Goal: Browse casually

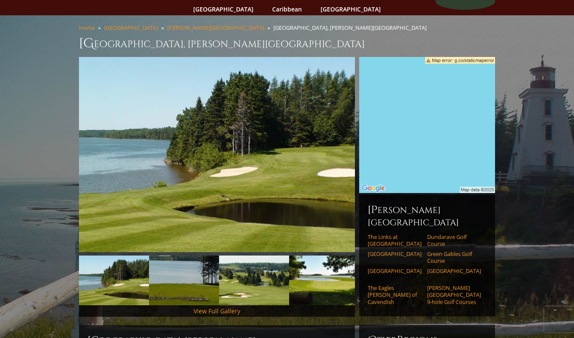
scroll to position [68, 0]
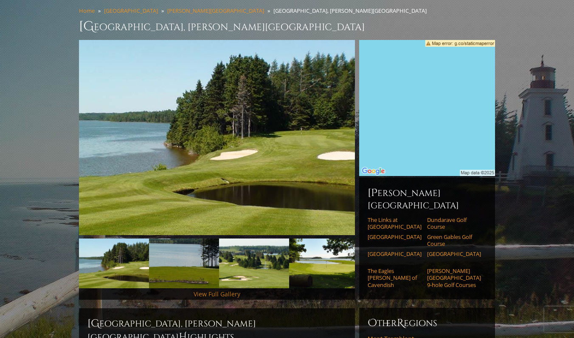
click at [224, 290] on link "View Full Gallery" at bounding box center [217, 294] width 47 height 8
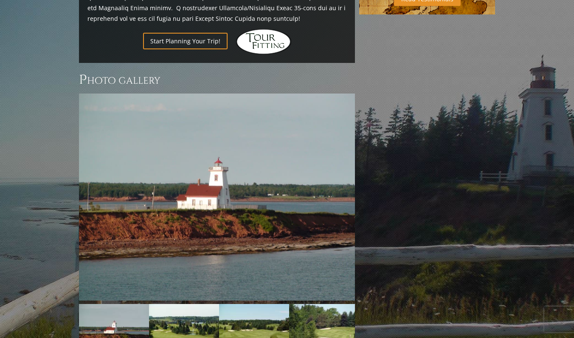
scroll to position [563, 0]
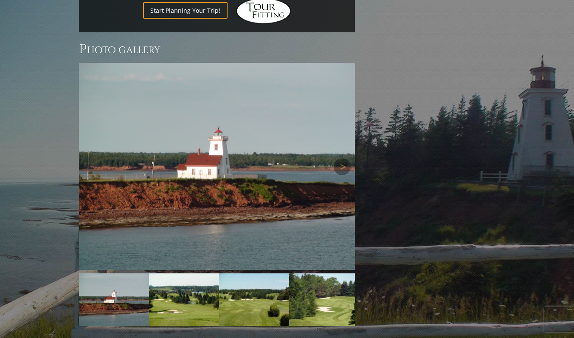
click at [262, 178] on img at bounding box center [217, 166] width 276 height 207
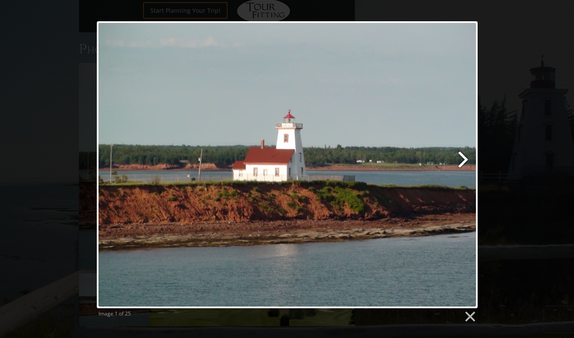
click at [467, 161] on link at bounding box center [356, 164] width 244 height 287
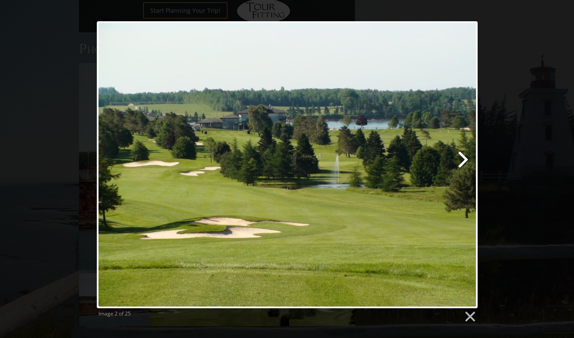
click at [460, 162] on link at bounding box center [356, 164] width 244 height 287
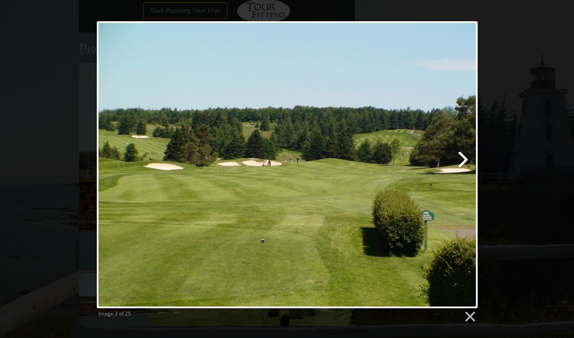
click at [460, 162] on link at bounding box center [356, 164] width 244 height 287
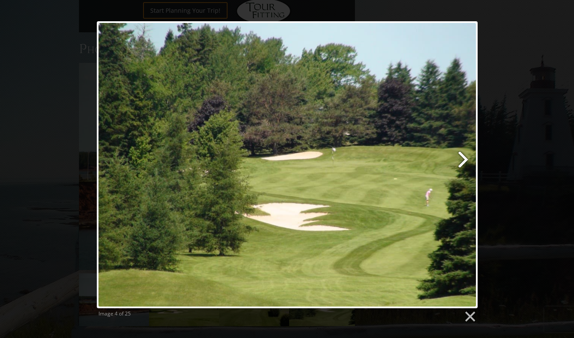
click at [460, 162] on link at bounding box center [356, 164] width 244 height 287
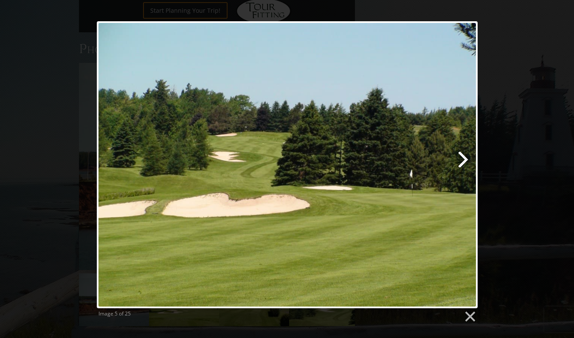
click at [460, 162] on link at bounding box center [356, 164] width 244 height 287
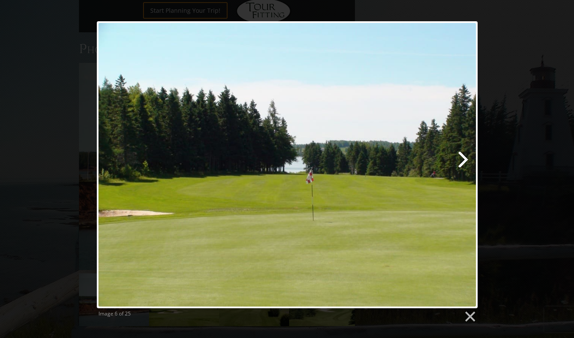
click at [460, 162] on link at bounding box center [356, 164] width 244 height 287
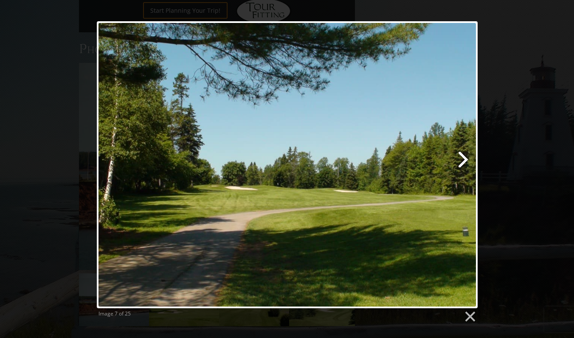
click at [460, 162] on link at bounding box center [356, 164] width 244 height 287
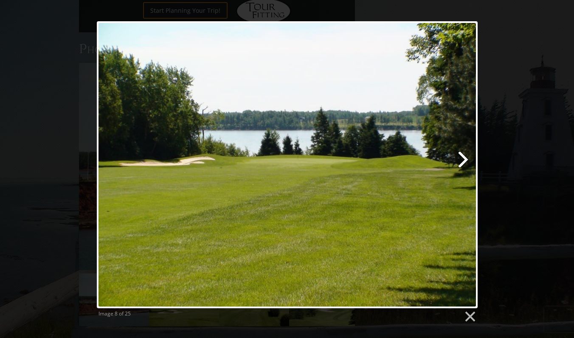
click at [460, 162] on link at bounding box center [356, 164] width 244 height 287
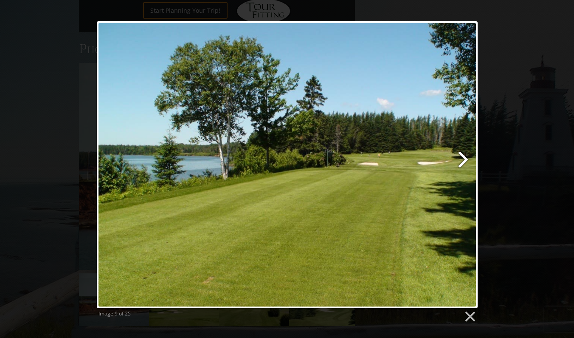
click at [460, 163] on link at bounding box center [356, 164] width 244 height 287
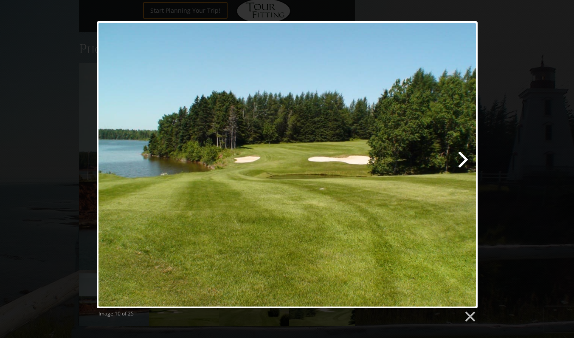
click at [460, 163] on link at bounding box center [356, 164] width 244 height 287
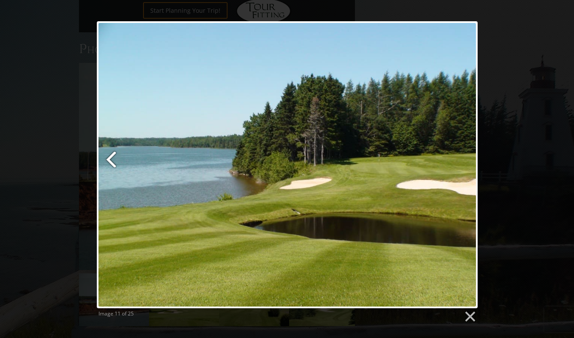
click at [107, 161] on link at bounding box center [162, 164] width 130 height 287
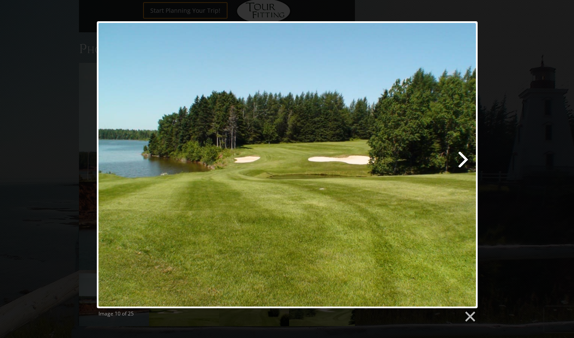
click at [465, 161] on link at bounding box center [356, 164] width 244 height 287
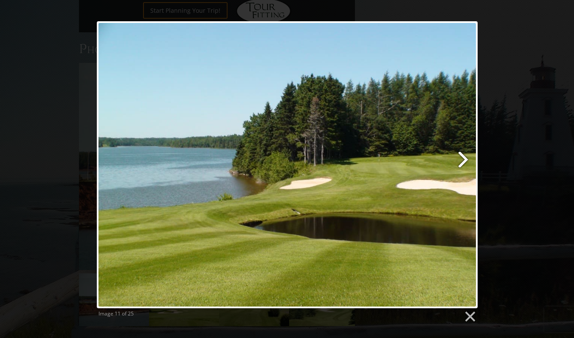
click at [464, 161] on link at bounding box center [356, 164] width 244 height 287
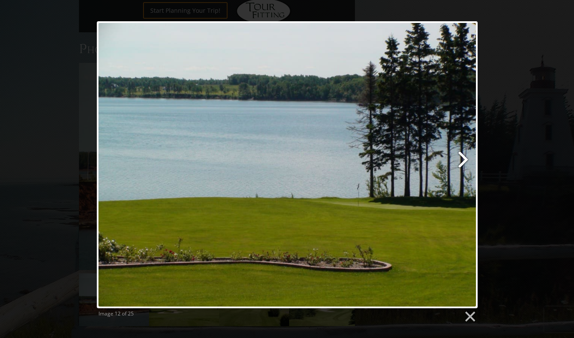
click at [464, 161] on link at bounding box center [356, 164] width 244 height 287
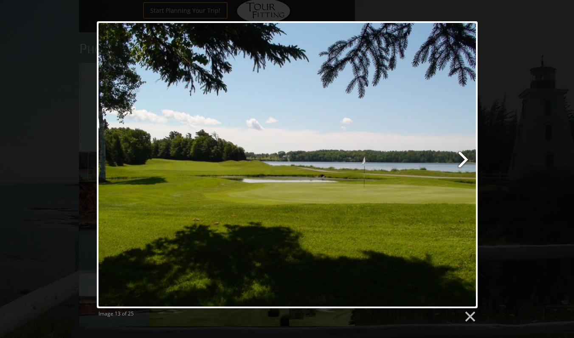
click at [464, 161] on link at bounding box center [356, 164] width 244 height 287
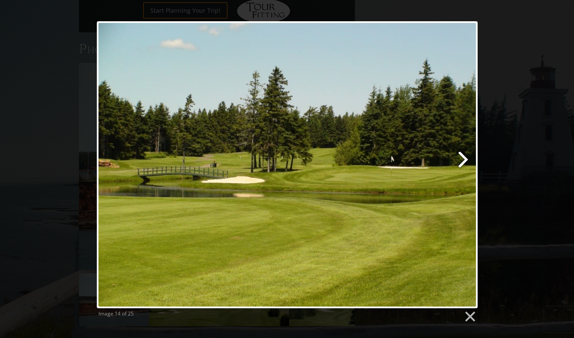
click at [464, 161] on link at bounding box center [356, 164] width 244 height 287
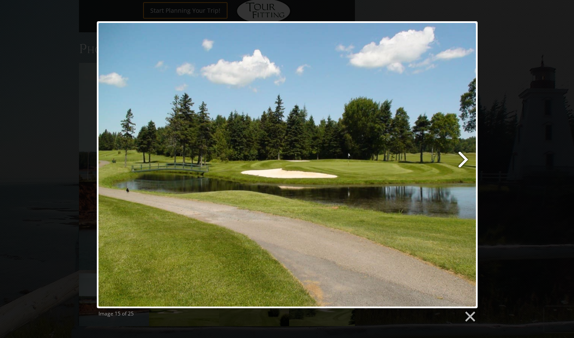
click at [464, 161] on link at bounding box center [356, 164] width 244 height 287
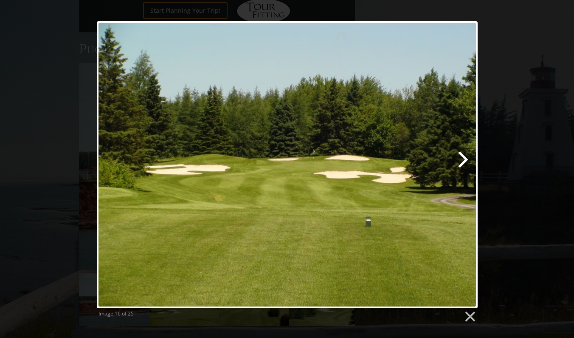
click at [464, 161] on link at bounding box center [356, 164] width 244 height 287
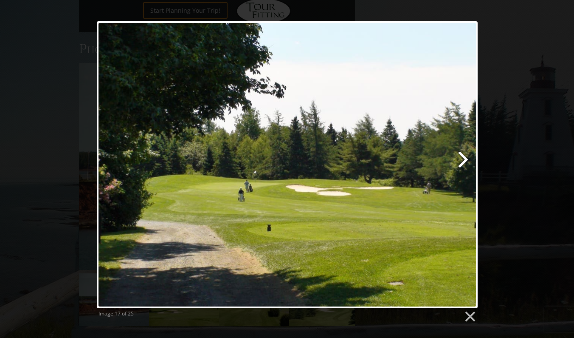
click at [464, 161] on link at bounding box center [356, 164] width 244 height 287
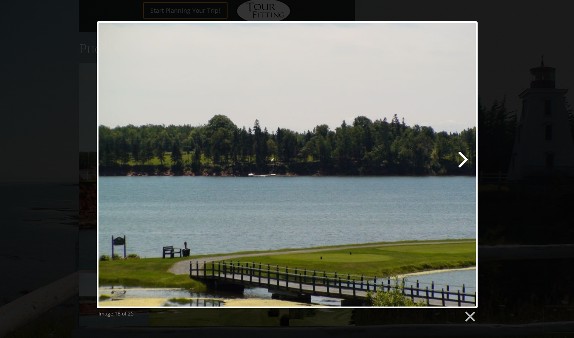
click at [464, 161] on link at bounding box center [356, 164] width 244 height 287
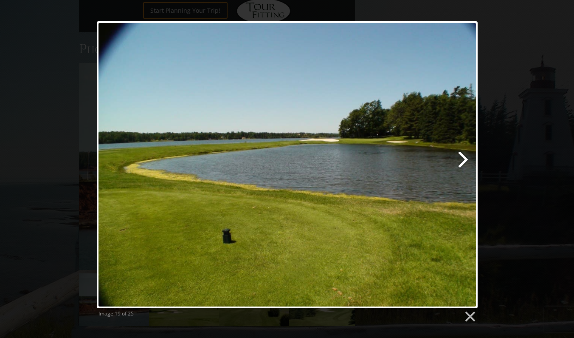
click at [464, 161] on link at bounding box center [356, 164] width 244 height 287
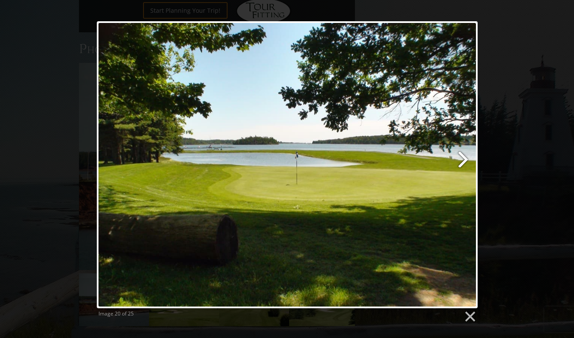
click at [464, 161] on link at bounding box center [356, 164] width 244 height 287
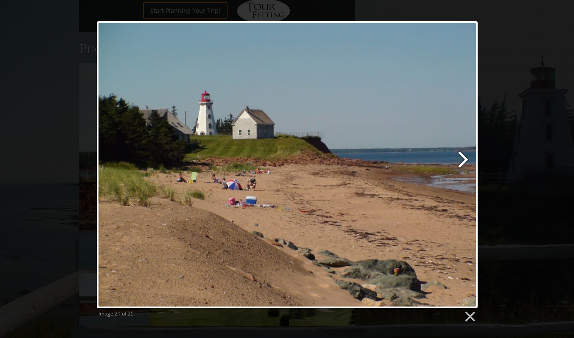
click at [464, 161] on link at bounding box center [356, 164] width 244 height 287
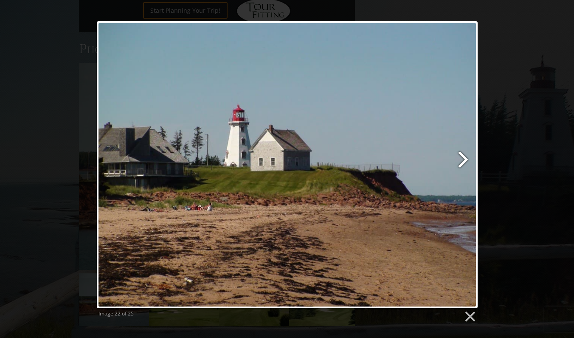
click at [464, 161] on link at bounding box center [356, 164] width 244 height 287
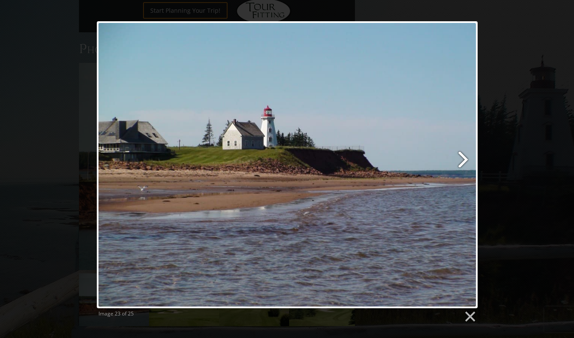
click at [464, 161] on link at bounding box center [356, 164] width 244 height 287
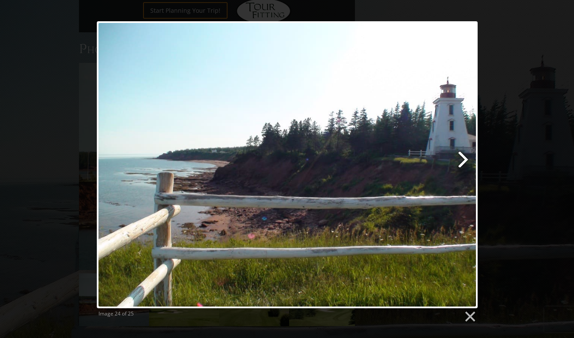
click at [464, 161] on link at bounding box center [356, 164] width 244 height 287
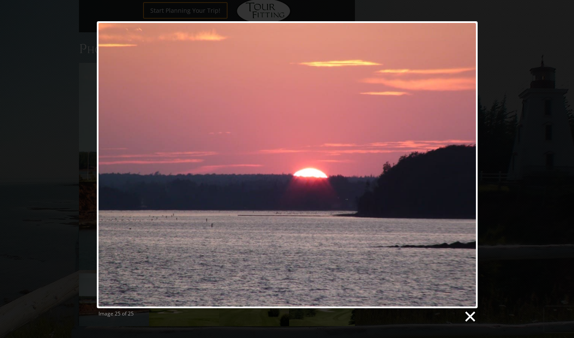
click at [466, 317] on link at bounding box center [470, 316] width 13 height 13
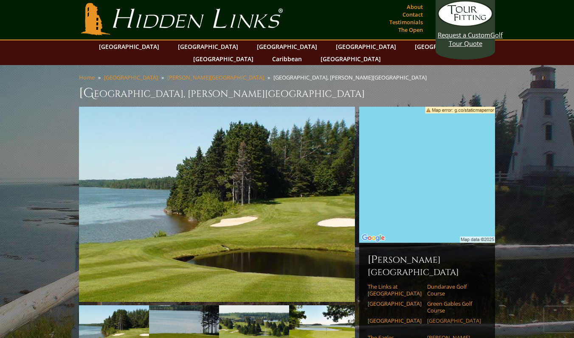
scroll to position [0, 0]
